Goal: Transaction & Acquisition: Purchase product/service

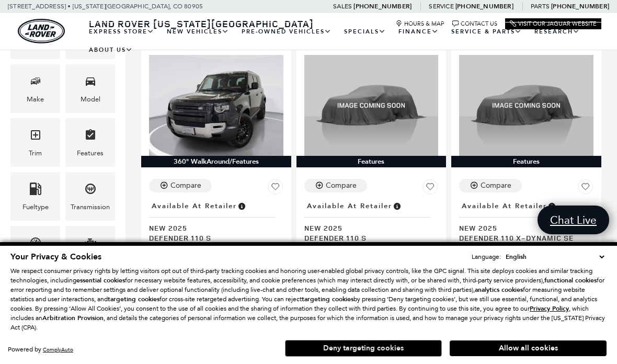
click at [388, 356] on button "Deny targeting cookies" at bounding box center [363, 348] width 157 height 17
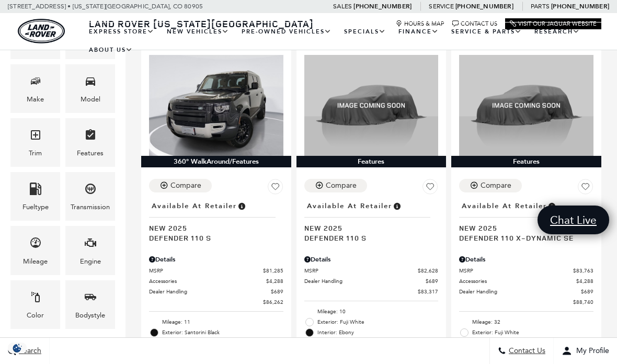
click at [396, 363] on div "Search Contact Us My Profile" at bounding box center [308, 350] width 617 height 27
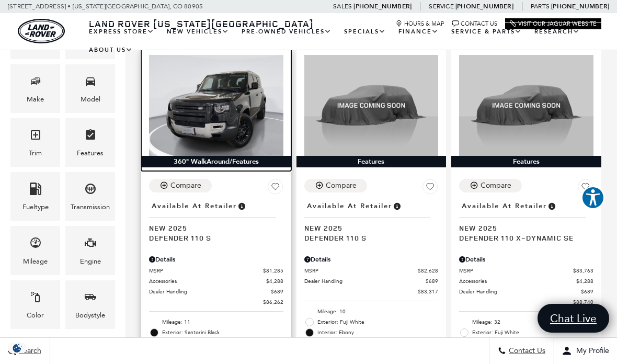
click at [249, 105] on img at bounding box center [216, 105] width 134 height 100
click at [237, 85] on img at bounding box center [216, 105] width 134 height 100
click at [241, 80] on img at bounding box center [216, 105] width 134 height 100
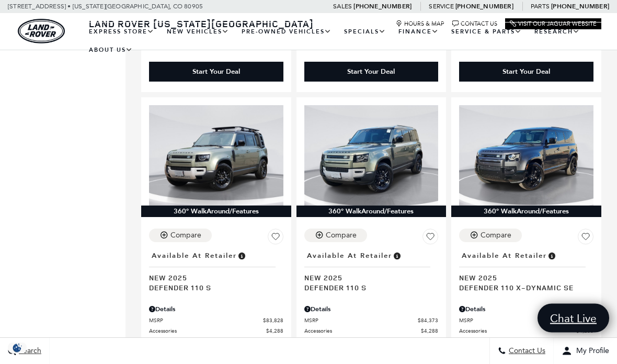
scroll to position [688, 0]
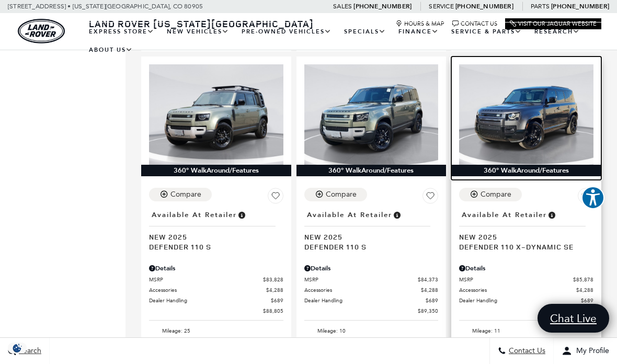
click at [523, 114] on img at bounding box center [526, 114] width 134 height 100
click at [505, 81] on img at bounding box center [526, 114] width 134 height 100
click at [529, 76] on img at bounding box center [526, 114] width 134 height 100
click at [523, 76] on img at bounding box center [526, 114] width 134 height 100
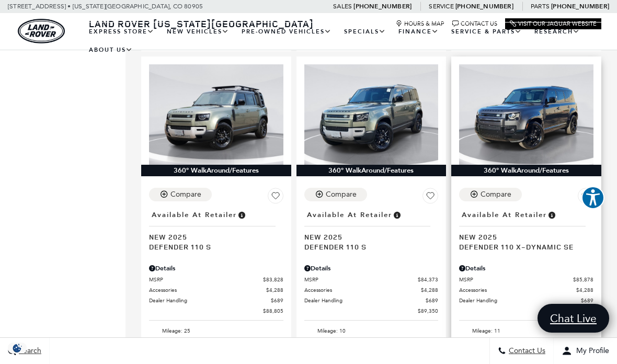
click at [515, 286] on span "Accessories" at bounding box center [517, 290] width 117 height 8
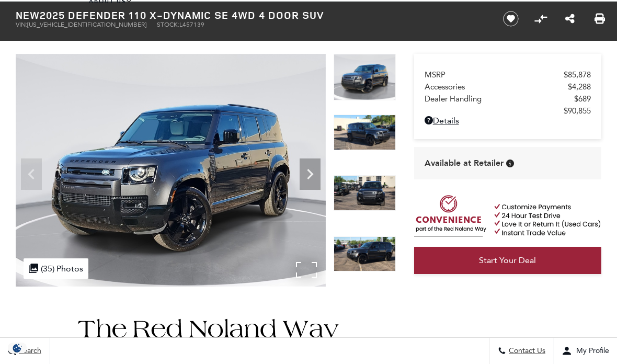
click at [95, 163] on img at bounding box center [171, 170] width 310 height 233
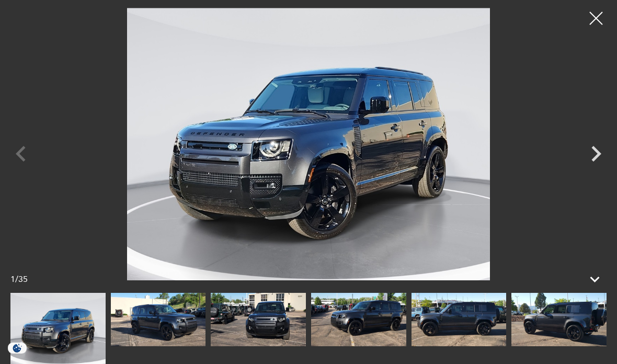
click at [308, 264] on img at bounding box center [308, 144] width 512 height 272
click at [590, 169] on icon "Next" at bounding box center [595, 153] width 31 height 31
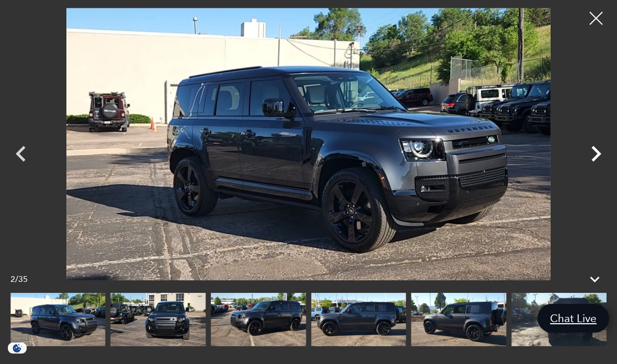
click at [587, 169] on icon "Next" at bounding box center [595, 153] width 31 height 31
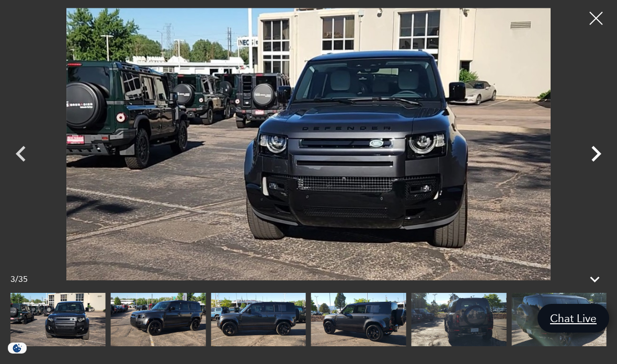
click at [583, 169] on icon "Next" at bounding box center [595, 153] width 31 height 31
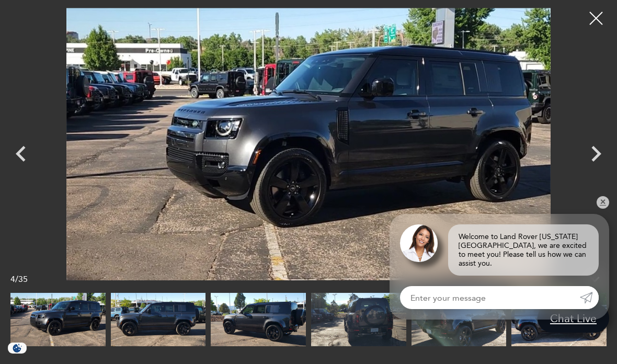
click at [601, 209] on link "✕" at bounding box center [602, 202] width 13 height 13
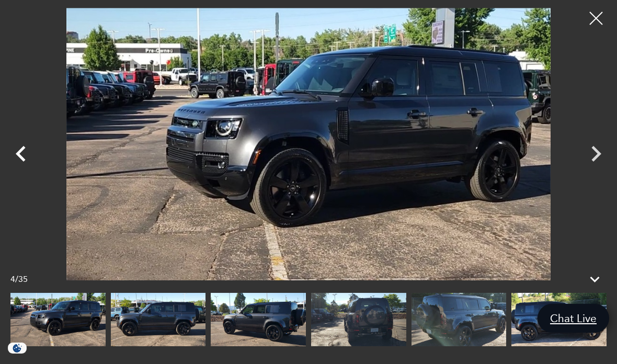
click at [31, 169] on icon "Previous" at bounding box center [20, 153] width 31 height 31
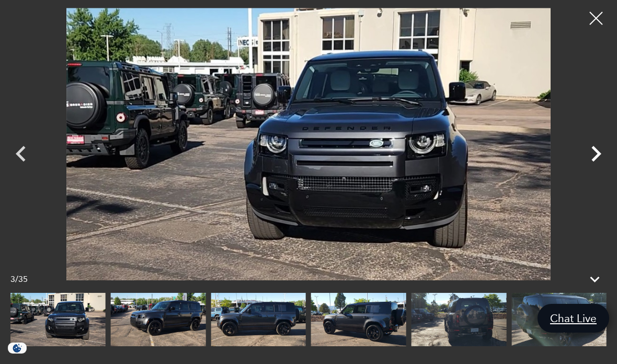
click at [591, 169] on icon "Next" at bounding box center [595, 153] width 31 height 31
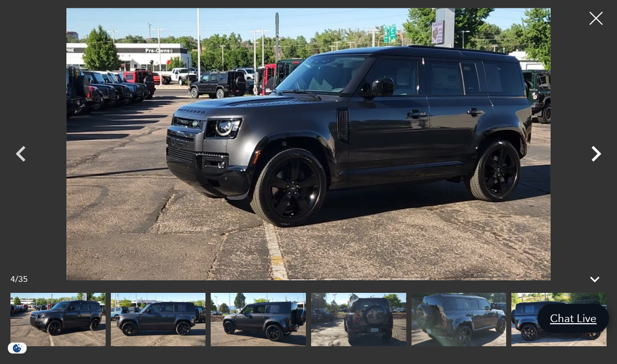
click at [592, 169] on icon "Next" at bounding box center [595, 153] width 31 height 31
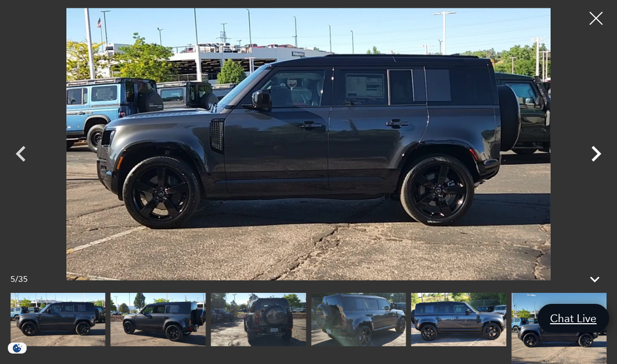
click at [583, 169] on icon "Next" at bounding box center [595, 153] width 31 height 31
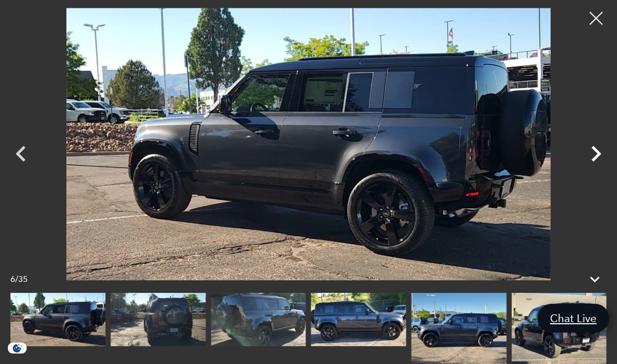
click at [585, 169] on icon "Next" at bounding box center [595, 153] width 31 height 31
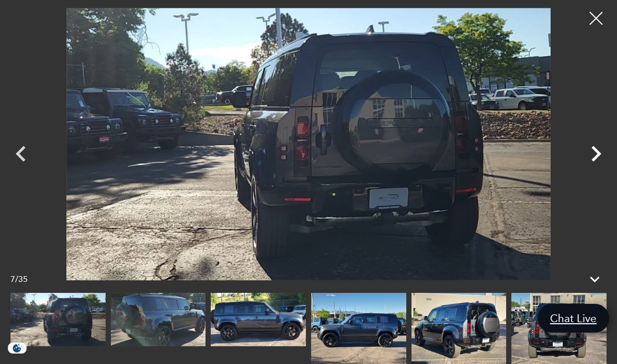
click at [586, 169] on icon "Next" at bounding box center [595, 153] width 31 height 31
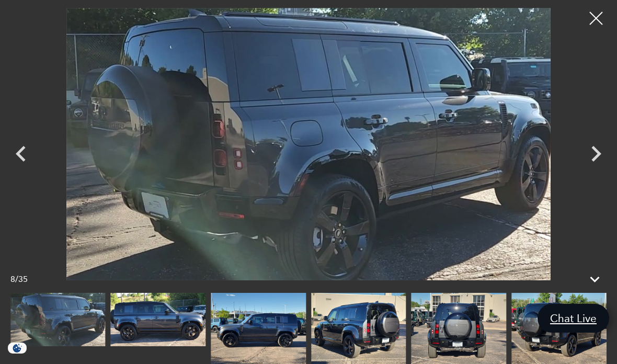
click at [586, 169] on icon "Next" at bounding box center [595, 153] width 31 height 31
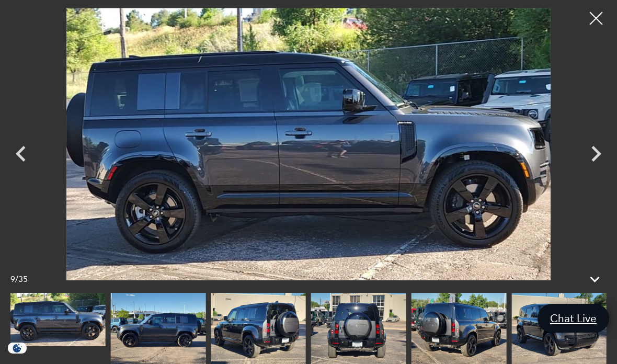
click at [584, 169] on icon "Next" at bounding box center [595, 153] width 31 height 31
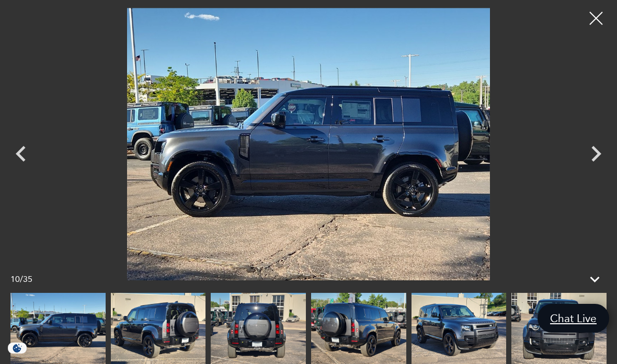
click at [581, 169] on icon "Next" at bounding box center [595, 153] width 31 height 31
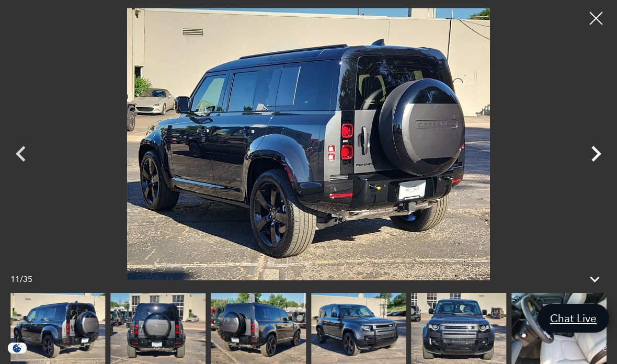
click at [589, 169] on icon "Next" at bounding box center [595, 153] width 31 height 31
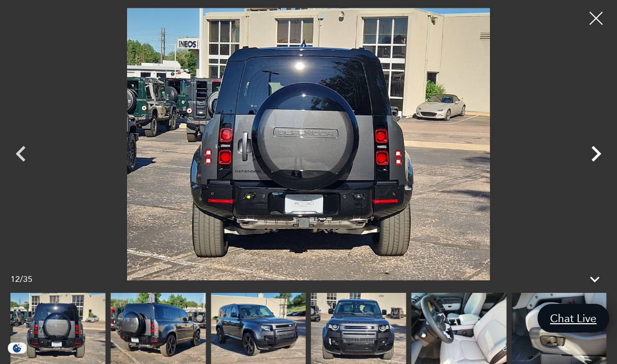
click at [584, 169] on icon "Next" at bounding box center [595, 153] width 31 height 31
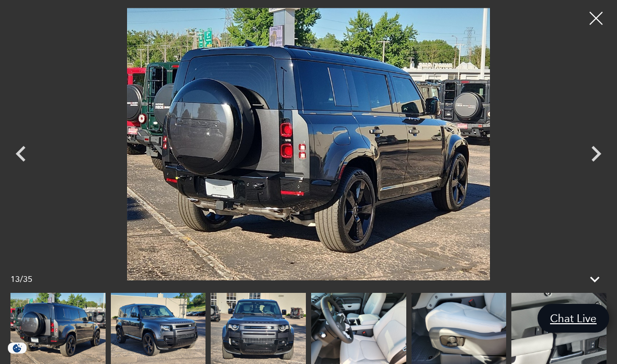
click at [586, 169] on icon "Next" at bounding box center [595, 153] width 31 height 31
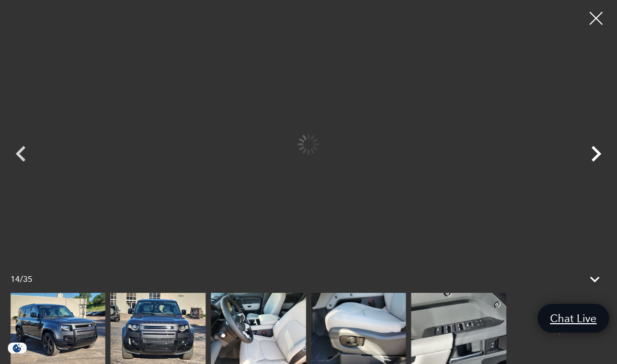
click at [595, 169] on icon "Next" at bounding box center [595, 153] width 31 height 31
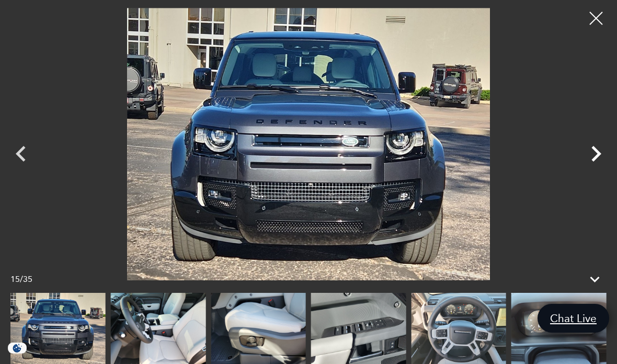
click at [586, 169] on icon "Next" at bounding box center [595, 153] width 31 height 31
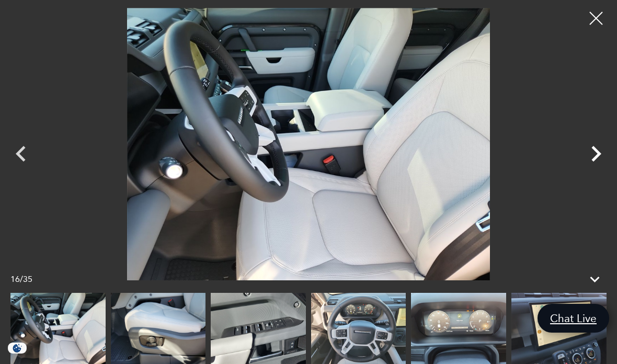
click at [584, 169] on icon "Next" at bounding box center [595, 153] width 31 height 31
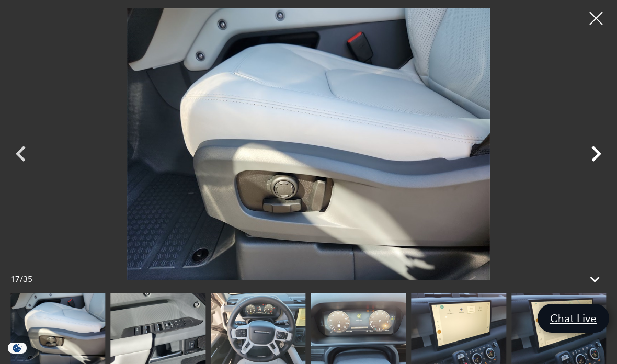
click at [584, 169] on icon "Next" at bounding box center [595, 153] width 31 height 31
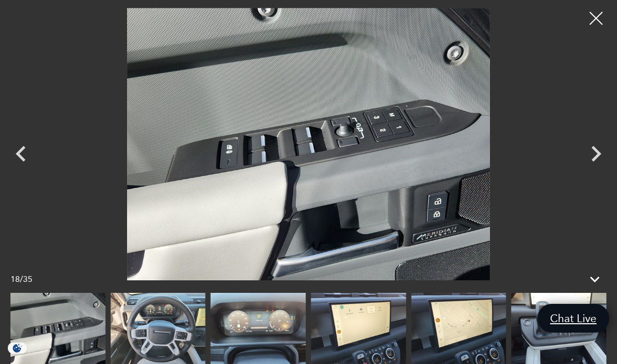
click at [597, 169] on icon "Next" at bounding box center [595, 153] width 31 height 31
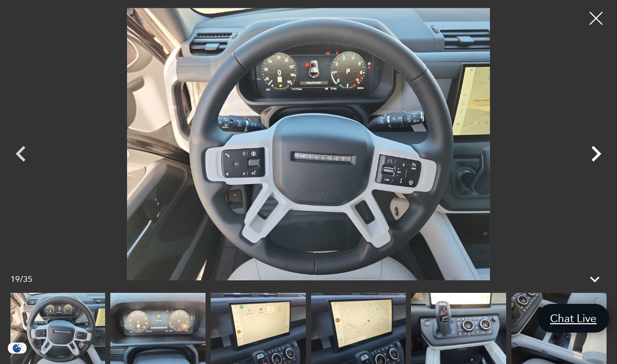
click at [584, 169] on icon "Next" at bounding box center [595, 153] width 31 height 31
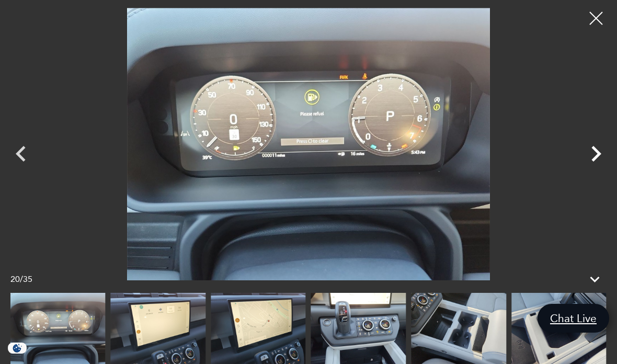
click at [586, 169] on icon "Next" at bounding box center [595, 153] width 31 height 31
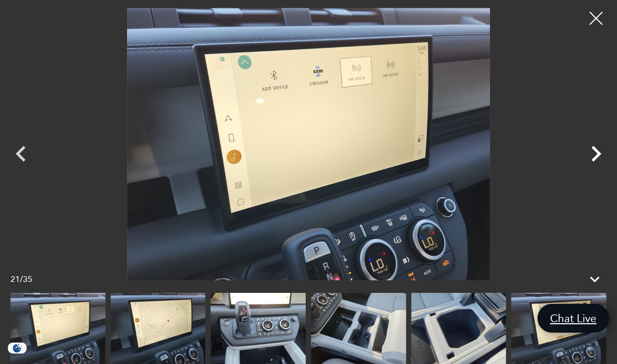
click at [587, 169] on icon "Next" at bounding box center [595, 153] width 31 height 31
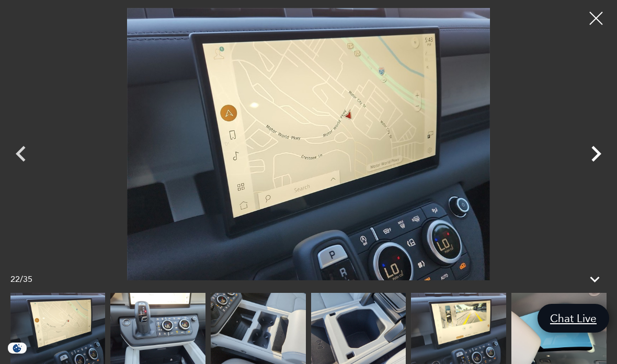
click at [586, 169] on icon "Next" at bounding box center [595, 153] width 31 height 31
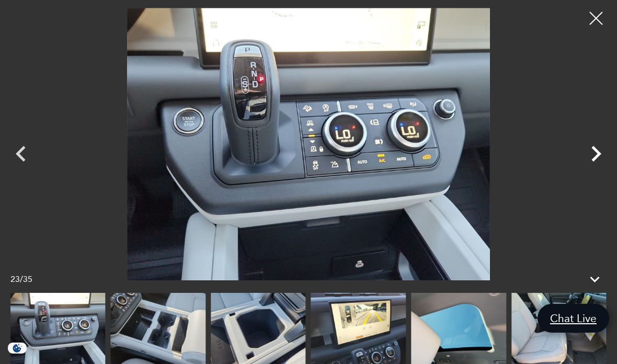
click at [594, 169] on icon "Next" at bounding box center [595, 153] width 31 height 31
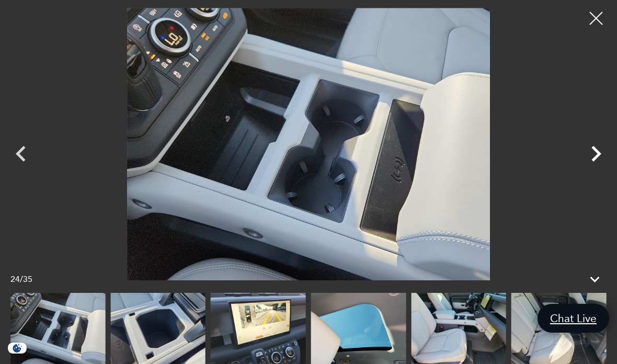
click at [585, 169] on icon "Next" at bounding box center [595, 153] width 31 height 31
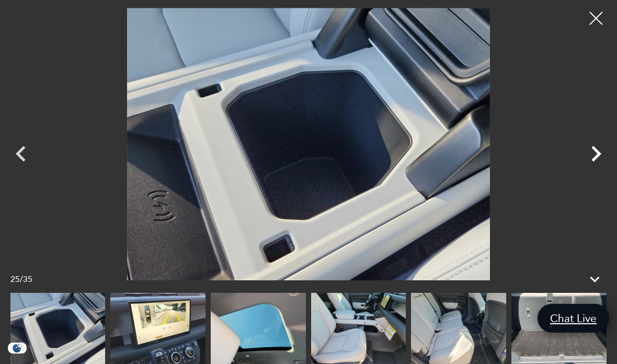
click at [587, 169] on icon "Next" at bounding box center [595, 153] width 31 height 31
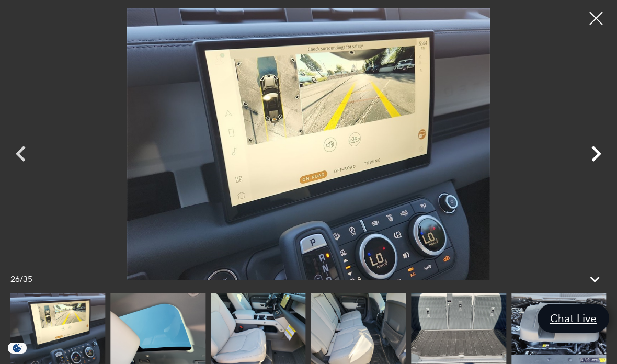
click at [590, 169] on icon "Next" at bounding box center [595, 153] width 31 height 31
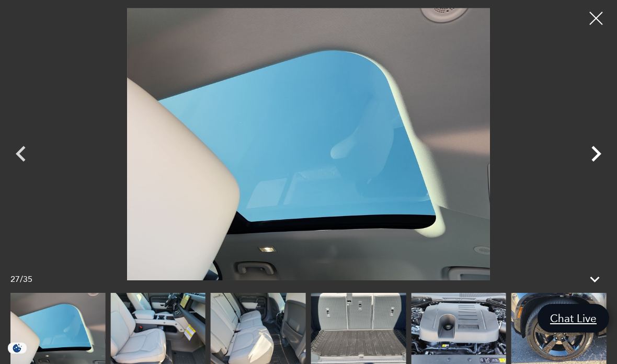
click at [584, 169] on icon "Next" at bounding box center [595, 153] width 31 height 31
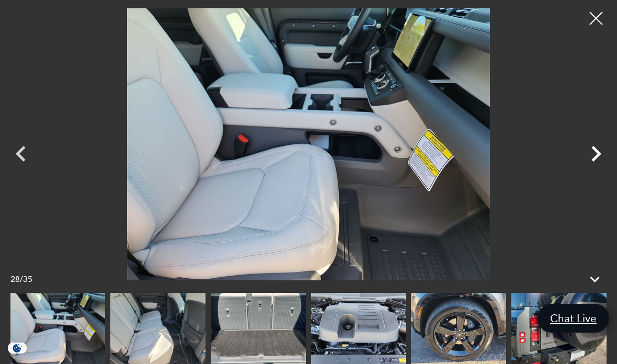
click at [586, 169] on icon "Next" at bounding box center [595, 153] width 31 height 31
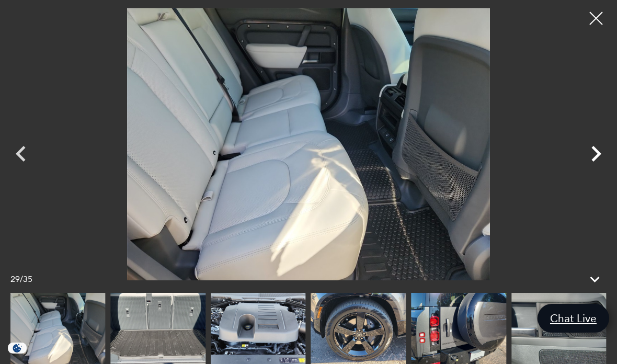
click at [586, 169] on icon "Next" at bounding box center [595, 153] width 31 height 31
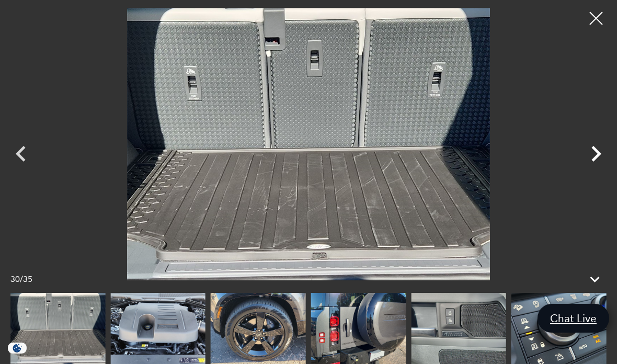
click at [584, 169] on icon "Next" at bounding box center [595, 153] width 31 height 31
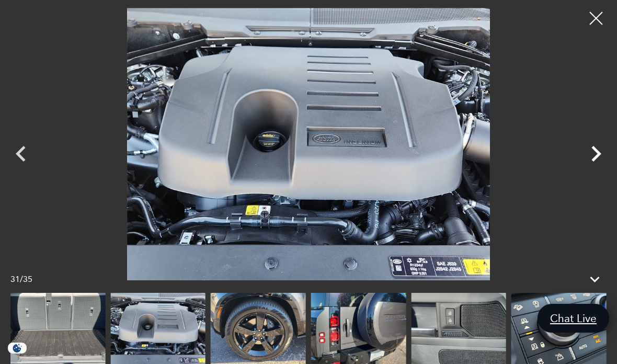
click at [584, 169] on icon "Next" at bounding box center [595, 153] width 31 height 31
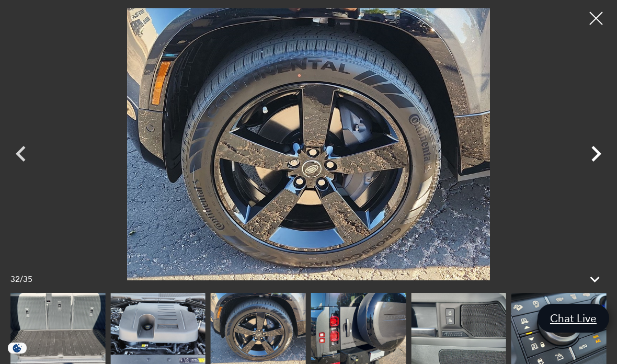
click at [585, 169] on icon "Next" at bounding box center [595, 153] width 31 height 31
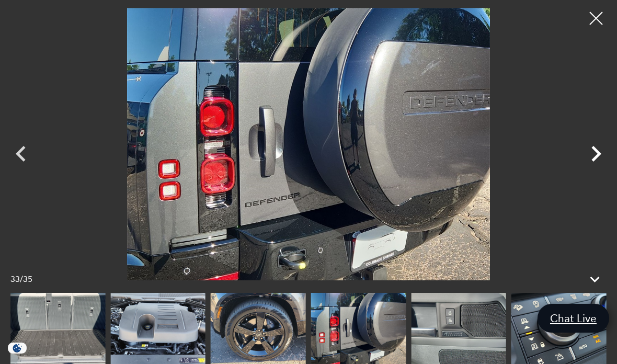
click at [583, 169] on icon "Next" at bounding box center [595, 153] width 31 height 31
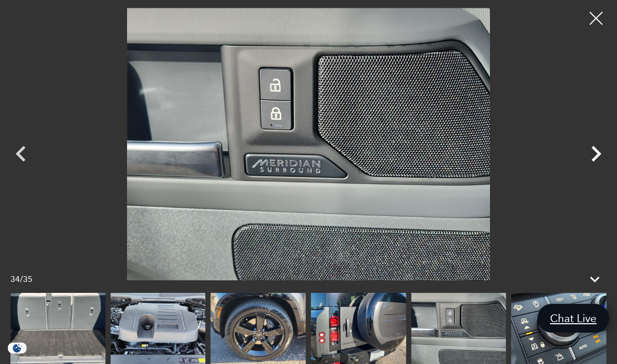
click at [585, 169] on icon "Next" at bounding box center [595, 153] width 31 height 31
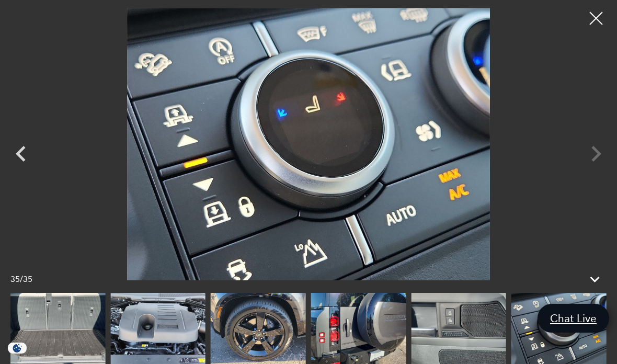
click at [583, 177] on div at bounding box center [308, 144] width 617 height 272
click at [593, 176] on div at bounding box center [308, 144] width 617 height 272
click at [590, 22] on div at bounding box center [596, 19] width 28 height 28
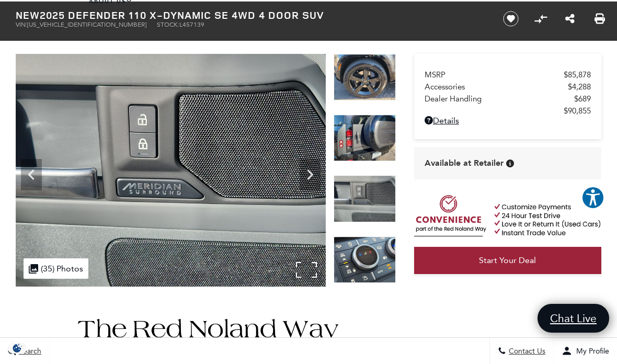
click at [37, 267] on icon at bounding box center [34, 268] width 14 height 14
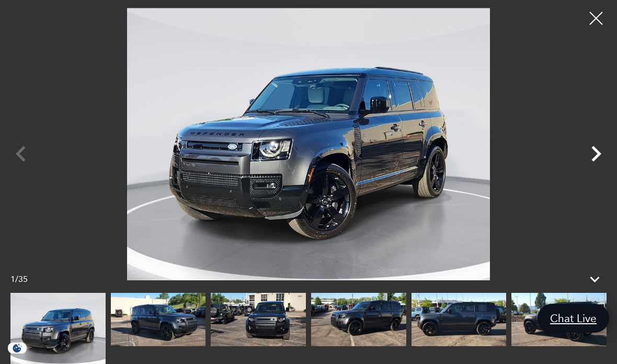
click at [591, 169] on icon "Next" at bounding box center [595, 153] width 31 height 31
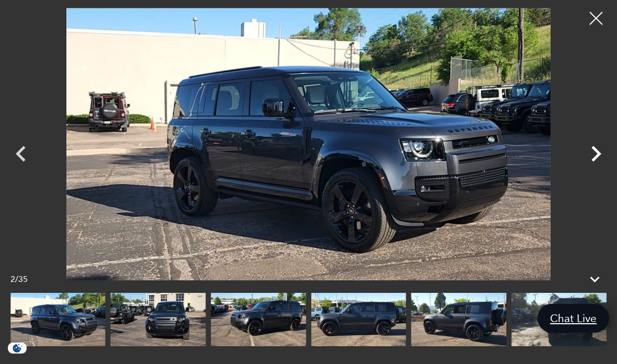
click at [601, 169] on icon "Next" at bounding box center [595, 153] width 31 height 31
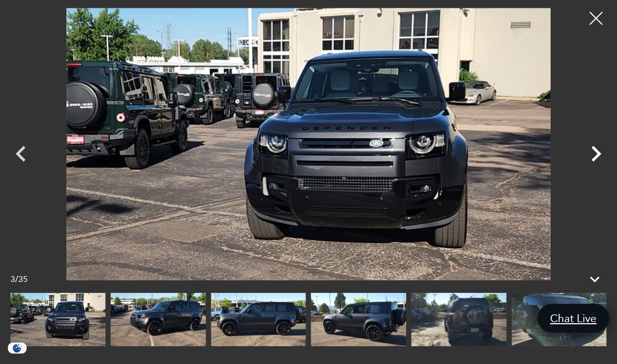
click at [599, 169] on icon "Next" at bounding box center [595, 153] width 31 height 31
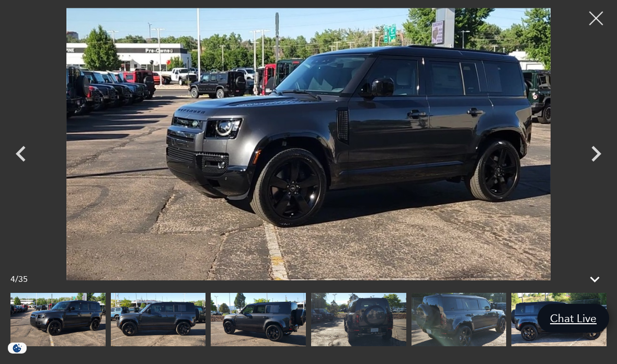
click at [599, 24] on div at bounding box center [596, 19] width 28 height 28
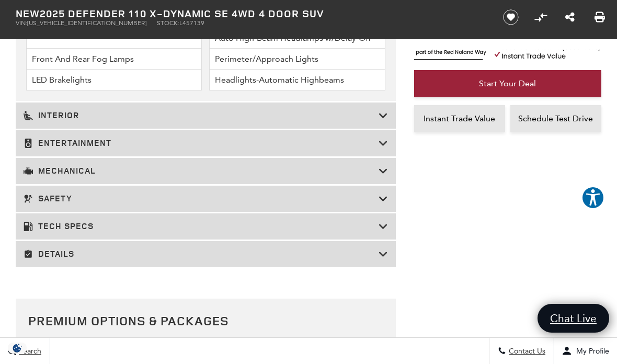
scroll to position [1810, 0]
click at [335, 156] on div "Entertainment" at bounding box center [206, 143] width 380 height 26
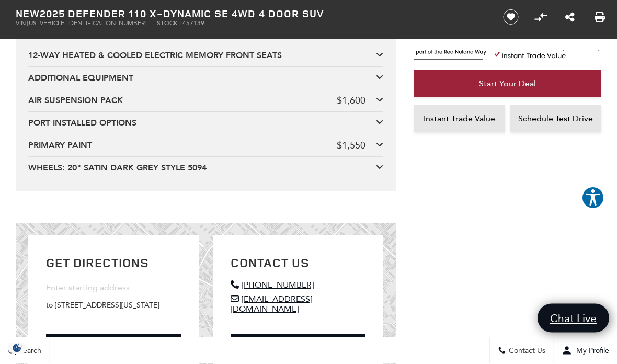
scroll to position [2367, 0]
click at [354, 151] on div "$1,550" at bounding box center [351, 145] width 29 height 11
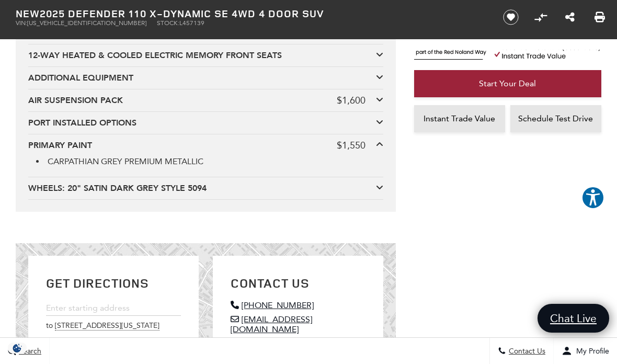
click at [361, 194] on div "WHEELS: 20" SATIN DARK GREY STYLE 5094" at bounding box center [202, 187] width 348 height 11
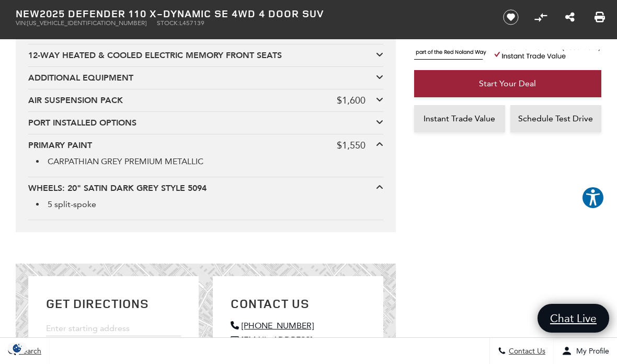
click at [375, 84] on div "ADDITIONAL EQUIPMENT" at bounding box center [202, 77] width 348 height 11
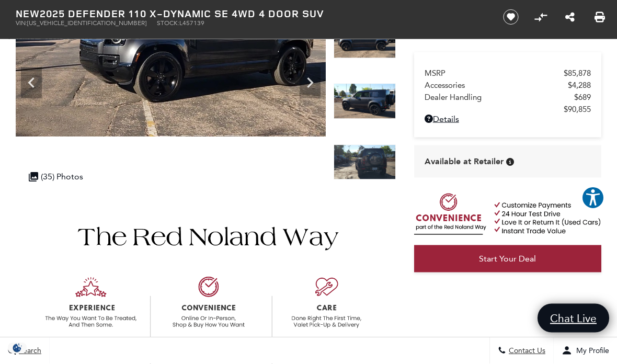
scroll to position [0, 0]
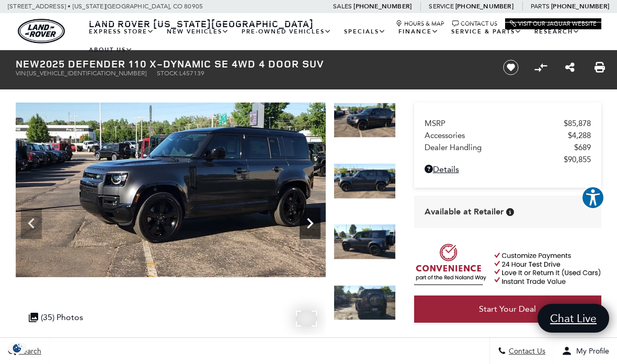
click at [311, 217] on icon "Next" at bounding box center [309, 223] width 21 height 21
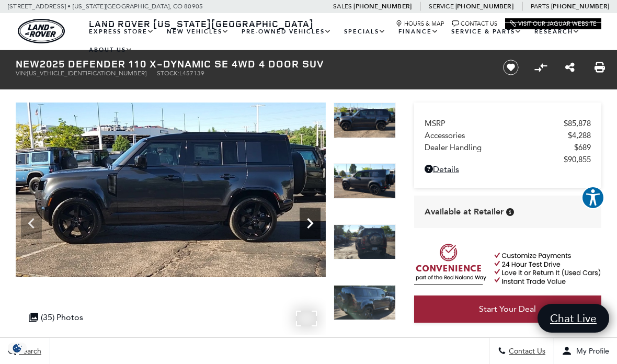
click at [309, 214] on icon "Next" at bounding box center [309, 223] width 21 height 21
